Goal: Obtain resource: Download file/media

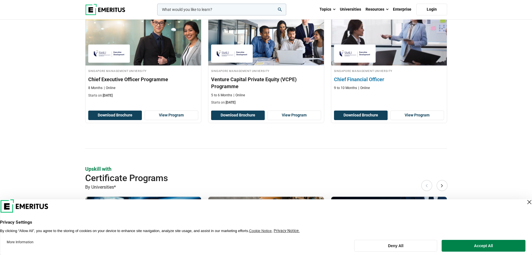
scroll to position [196, 0]
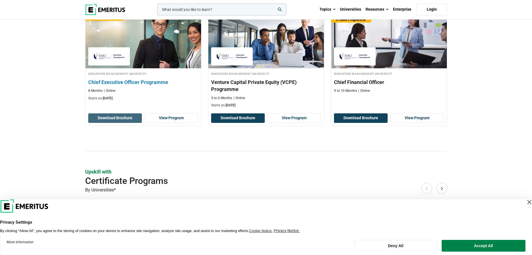
click at [121, 118] on button "Download Brochure" at bounding box center [115, 117] width 54 height 9
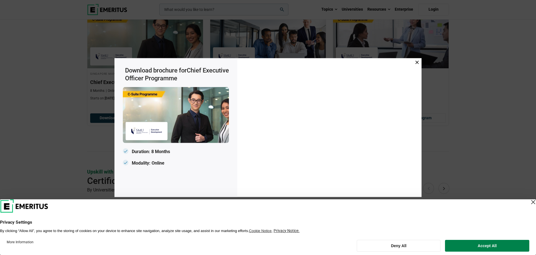
click at [68, 139] on div "Download brochure for Chief Executive Officer Programme Duration: 8 Months Moda…" at bounding box center [268, 127] width 536 height 255
click at [419, 63] on icon at bounding box center [417, 61] width 3 height 3
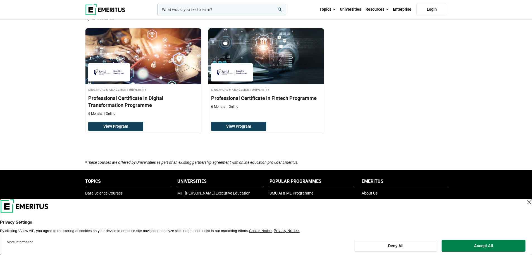
scroll to position [698, 0]
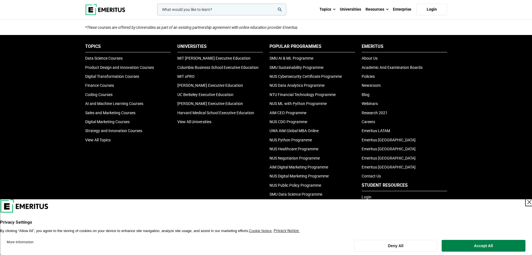
click at [526, 199] on div "Close Layer" at bounding box center [530, 202] width 8 height 8
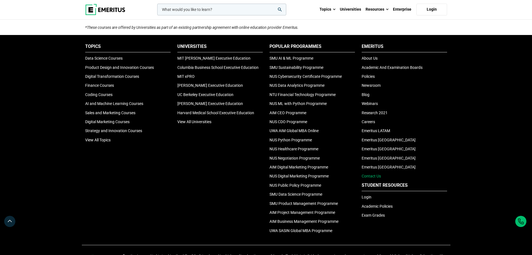
click at [375, 173] on link "Contact Us" at bounding box center [371, 175] width 19 height 4
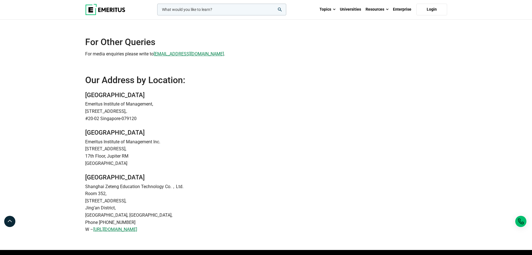
scroll to position [28, 0]
